Goal: Task Accomplishment & Management: Manage account settings

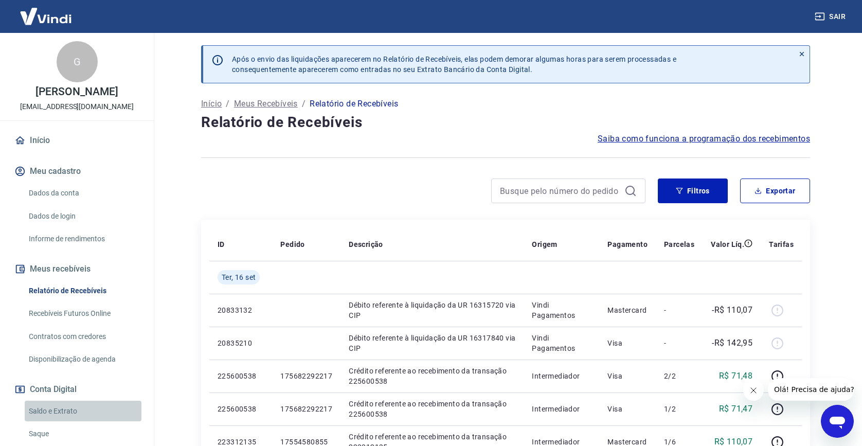
click at [81, 406] on link "Saldo e Extrato" at bounding box center [83, 411] width 117 height 21
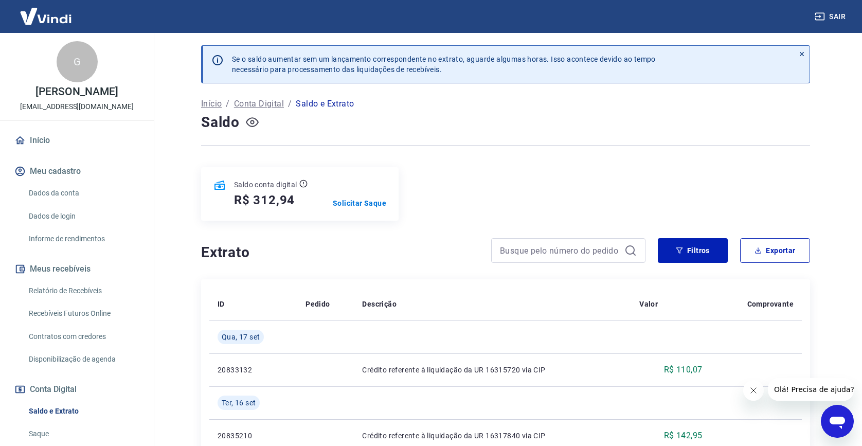
click at [255, 121] on icon "button" at bounding box center [252, 122] width 13 height 13
click at [255, 121] on icon "button" at bounding box center [252, 122] width 13 height 10
click at [366, 208] on p "Solicitar Saque" at bounding box center [359, 203] width 53 height 10
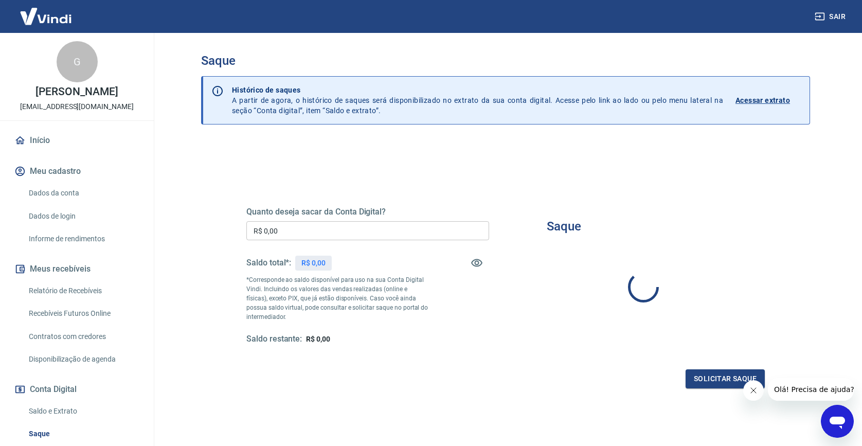
click at [368, 231] on input "R$ 0,00" at bounding box center [367, 230] width 243 height 19
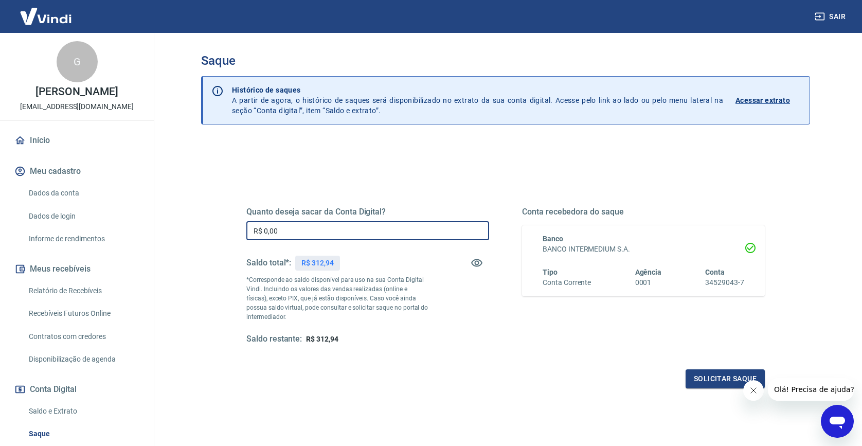
click at [368, 231] on input "R$ 0,00" at bounding box center [367, 230] width 243 height 19
type input "R$ 312,94"
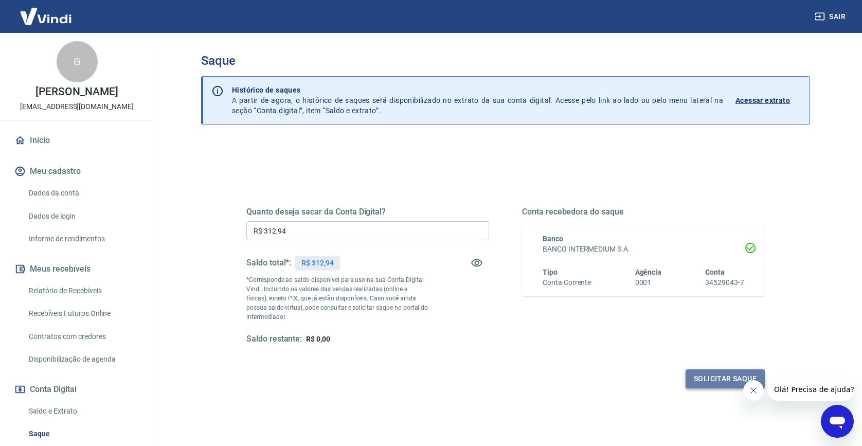
click at [728, 381] on button "Solicitar saque" at bounding box center [725, 378] width 79 height 19
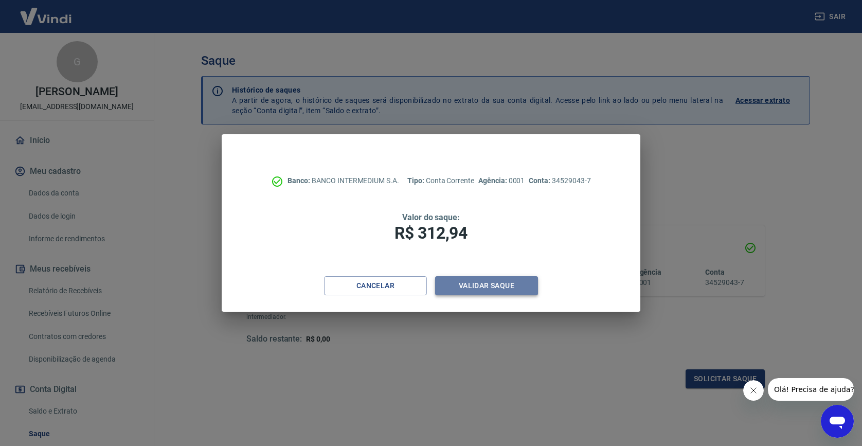
click at [467, 290] on button "Validar saque" at bounding box center [486, 285] width 103 height 19
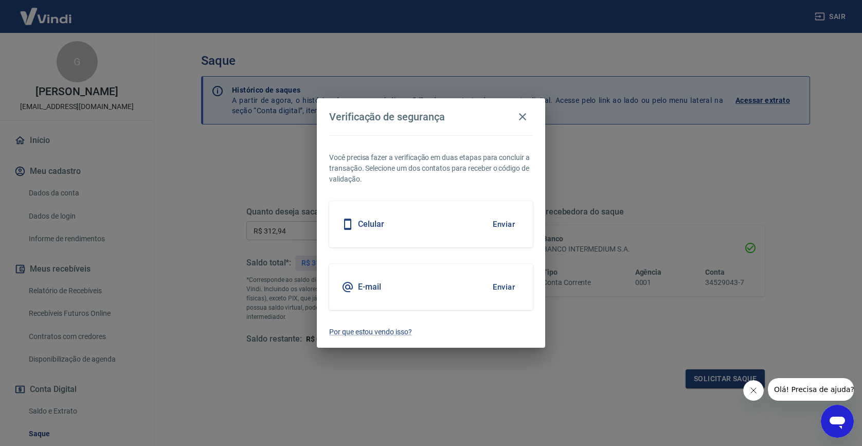
click at [413, 283] on div "E-mail Enviar" at bounding box center [431, 287] width 204 height 46
click at [362, 287] on h5 "E-mail" at bounding box center [369, 287] width 23 height 10
click at [503, 287] on button "Enviar" at bounding box center [503, 287] width 33 height 22
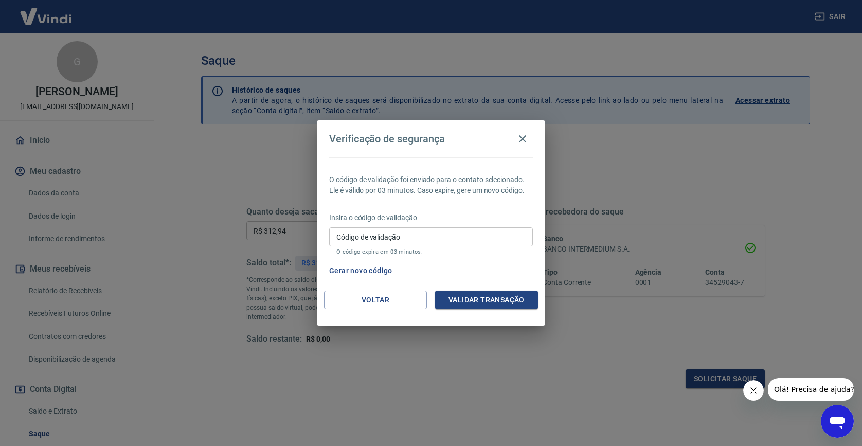
click at [359, 236] on input "Código de validação" at bounding box center [431, 236] width 204 height 19
paste input "339922"
type input "339922"
click at [518, 296] on button "Validar transação" at bounding box center [486, 300] width 103 height 19
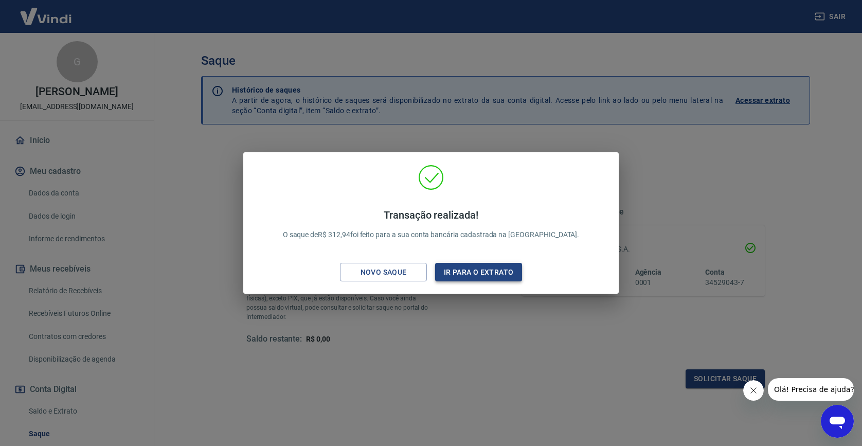
click at [460, 265] on button "Ir para o extrato" at bounding box center [478, 272] width 87 height 19
